Goal: Information Seeking & Learning: Learn about a topic

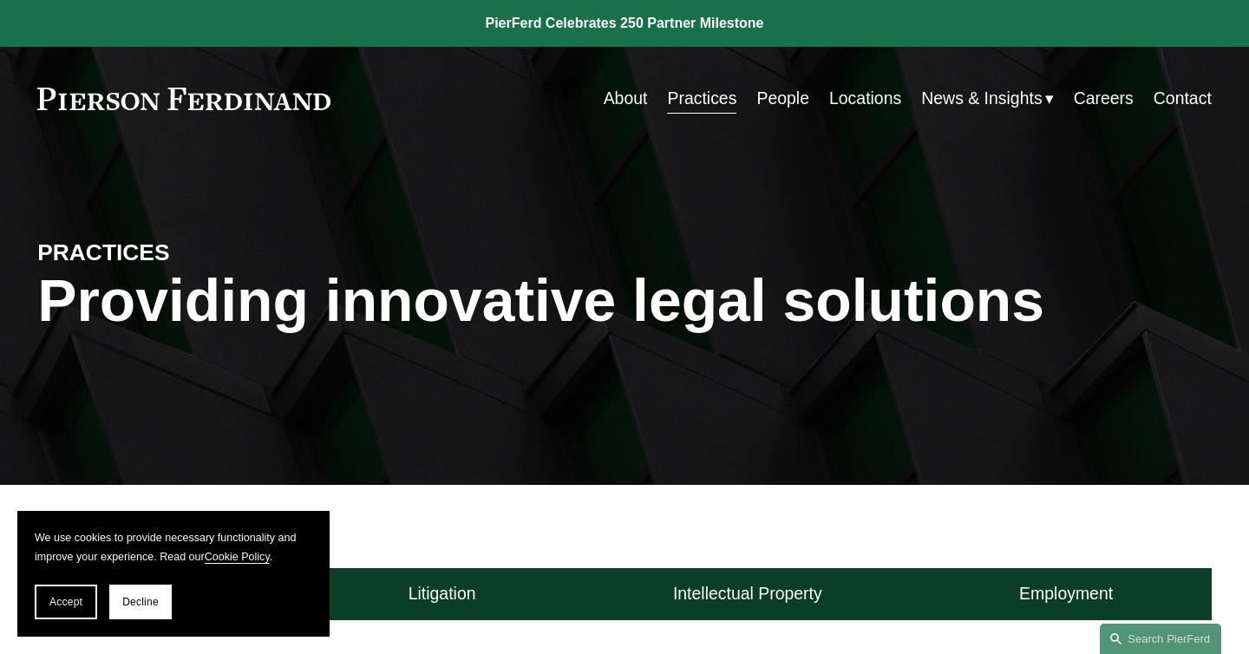
click at [0, 0] on span "Blogs" at bounding box center [0, 0] width 0 height 0
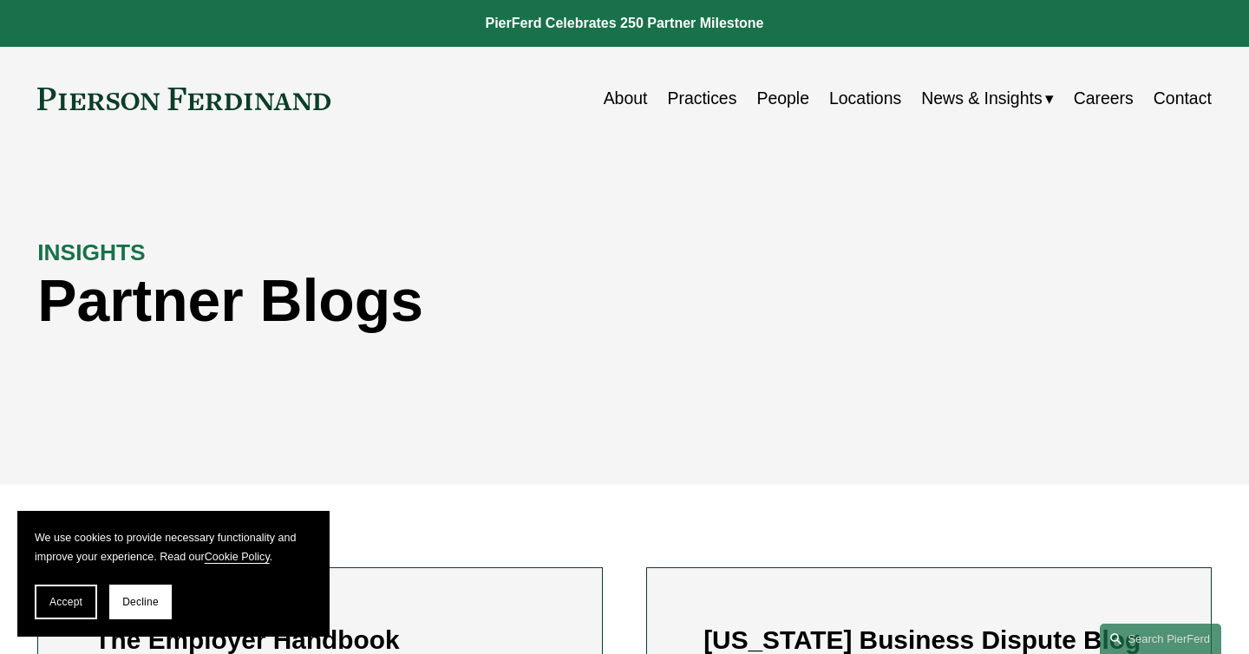
click at [0, 0] on span "News" at bounding box center [0, 0] width 0 height 0
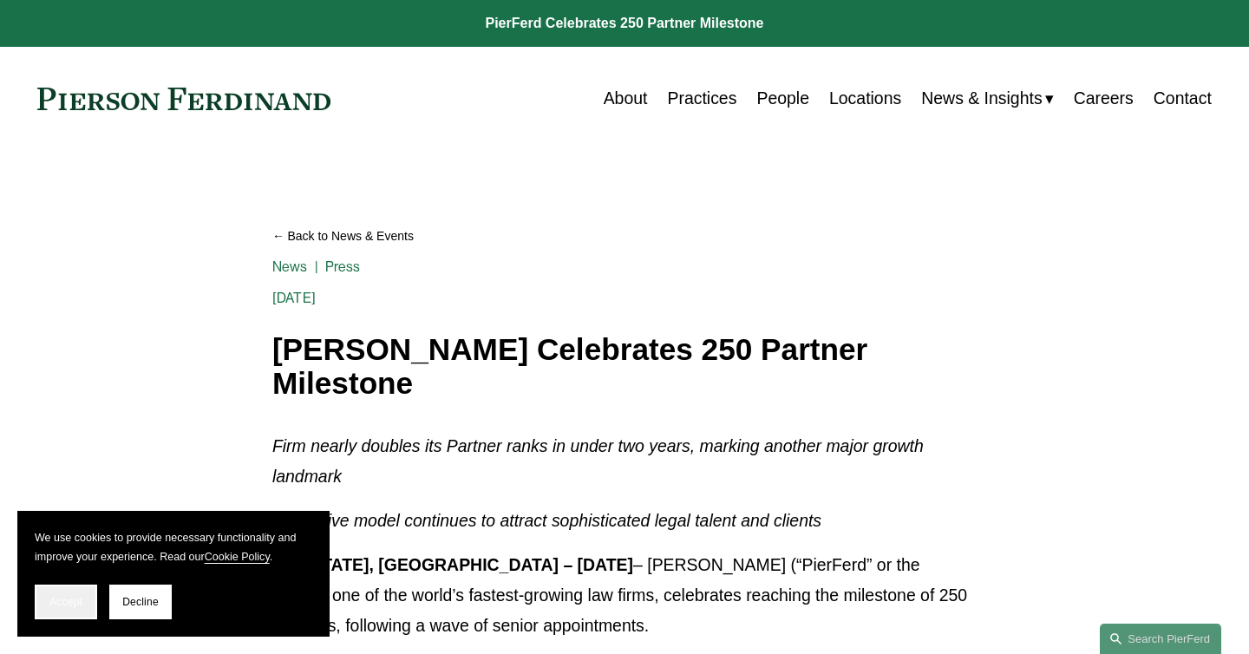
click at [67, 599] on span "Accept" at bounding box center [65, 602] width 33 height 12
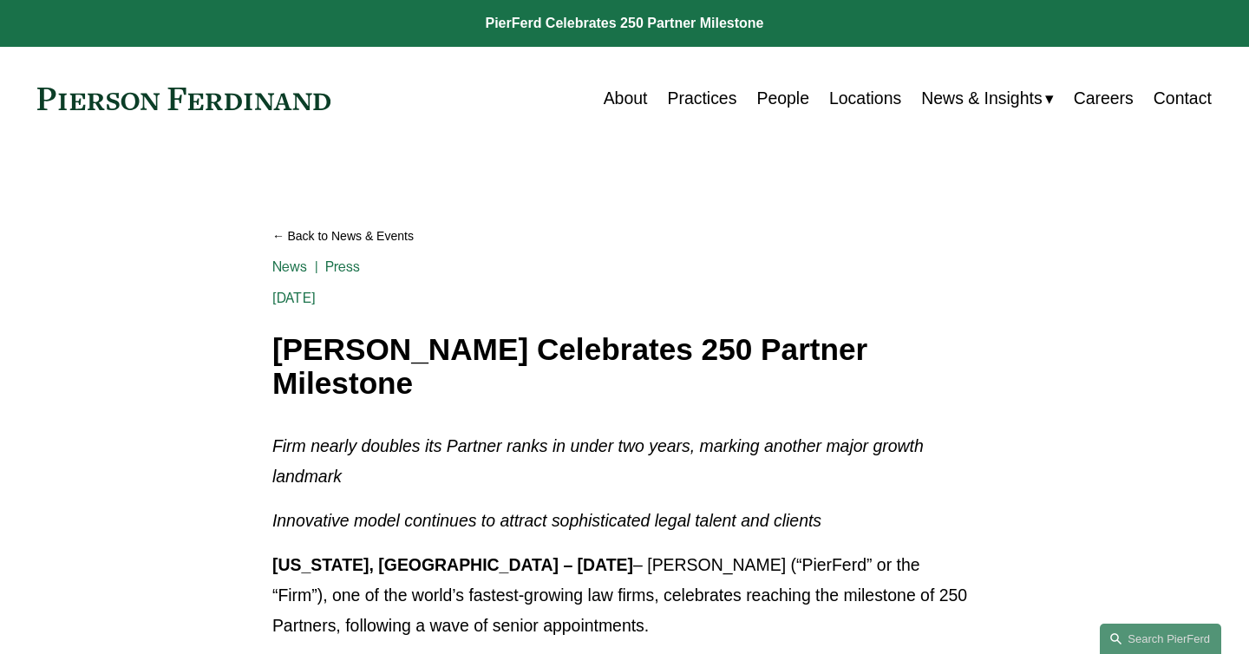
click at [442, 252] on div "Back to News & Events [PERSON_NAME] Celebrates 250 Partner Milestone News Press…" at bounding box center [624, 306] width 704 height 187
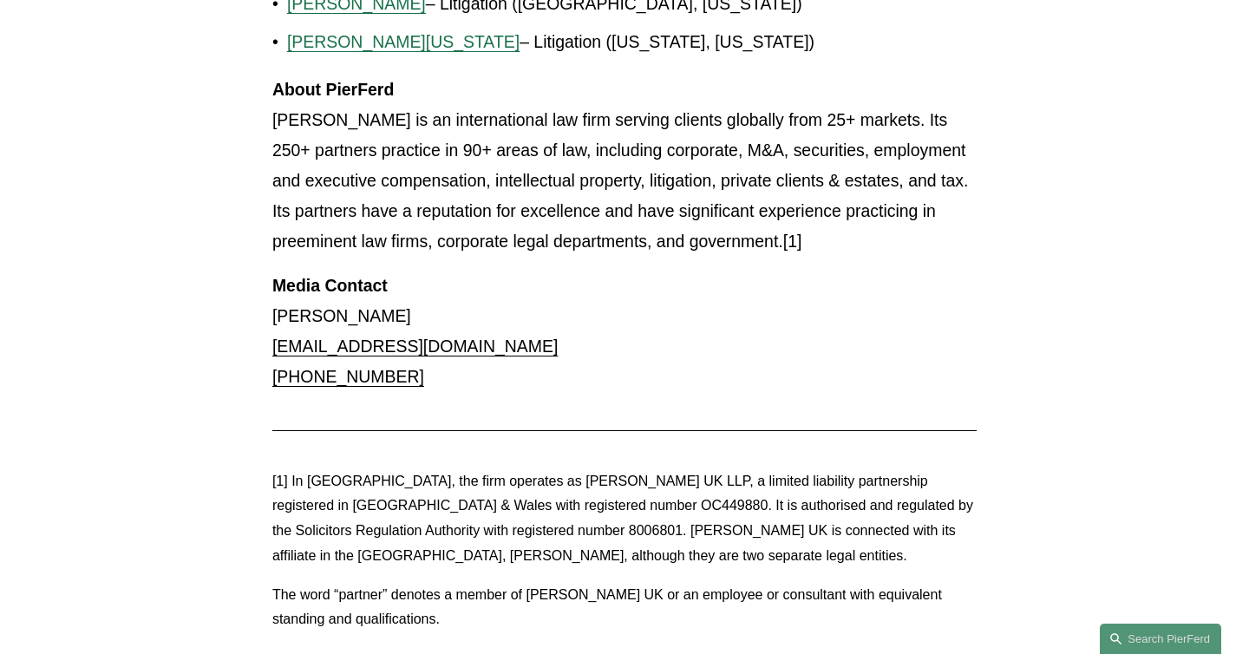
scroll to position [2105, 0]
